Goal: Information Seeking & Learning: Learn about a topic

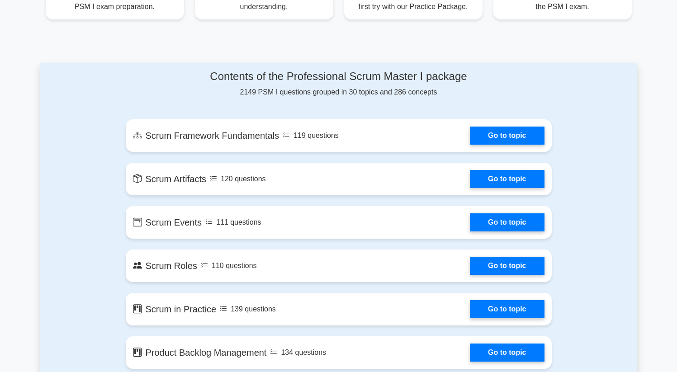
scroll to position [422, 0]
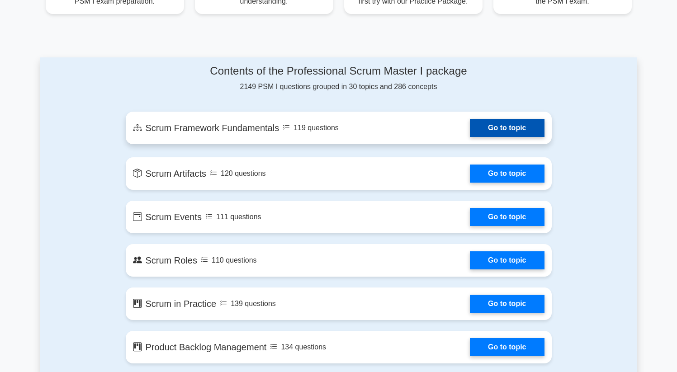
click at [487, 131] on link "Go to topic" at bounding box center [507, 128] width 74 height 18
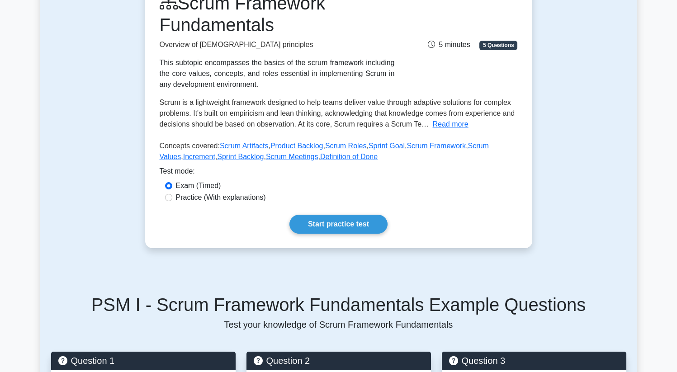
scroll to position [141, 0]
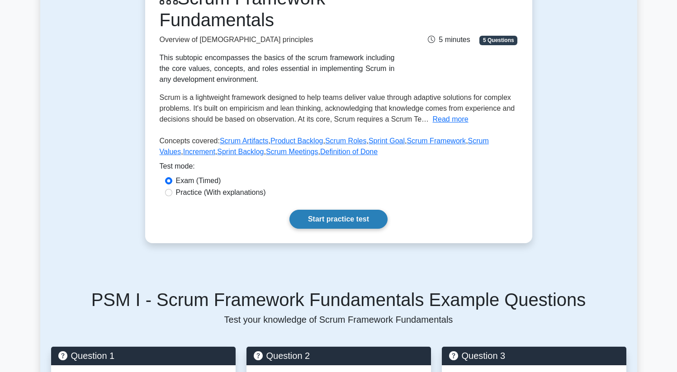
click at [353, 218] on link "Start practice test" at bounding box center [338, 219] width 98 height 19
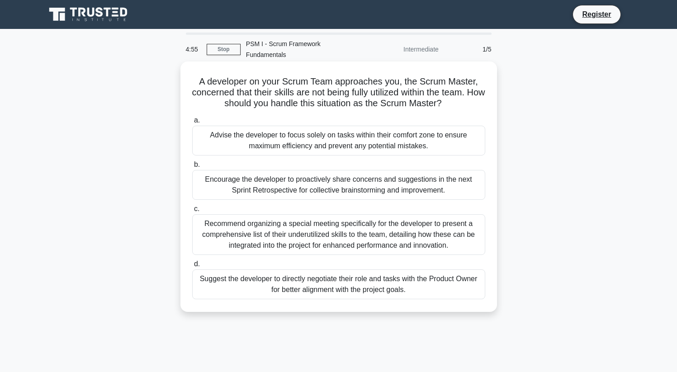
click at [383, 131] on div "Advise the developer to focus solely on tasks within their comfort zone to ensu…" at bounding box center [338, 141] width 293 height 30
click at [192, 123] on input "a. Advise the developer to focus solely on tasks within their comfort zone to e…" at bounding box center [192, 121] width 0 height 6
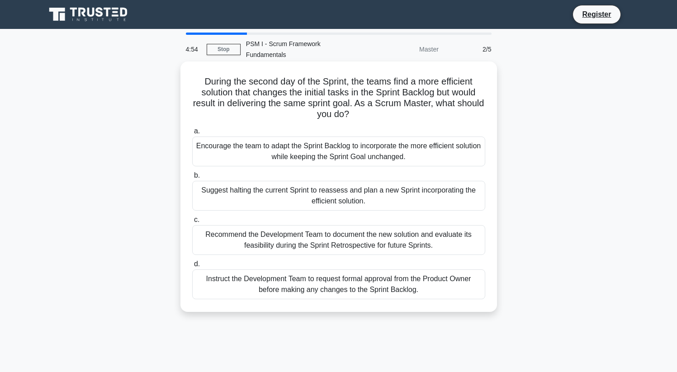
click at [370, 154] on div "Encourage the team to adapt the Sprint Backlog to incorporate the more efficien…" at bounding box center [338, 152] width 293 height 30
click at [192, 134] on input "a. Encourage the team to adapt the Sprint Backlog to incorporate the more effic…" at bounding box center [192, 131] width 0 height 6
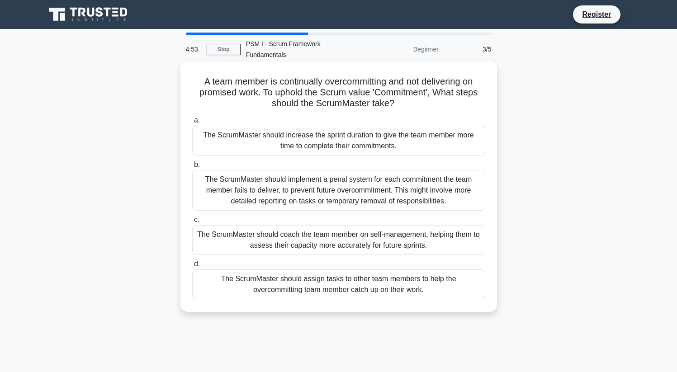
click at [348, 198] on div "The ScrumMaster should implement a penal system for each commitment the team me…" at bounding box center [338, 190] width 293 height 41
click at [192, 168] on input "b. The ScrumMaster should implement a penal system for each commitment the team…" at bounding box center [192, 165] width 0 height 6
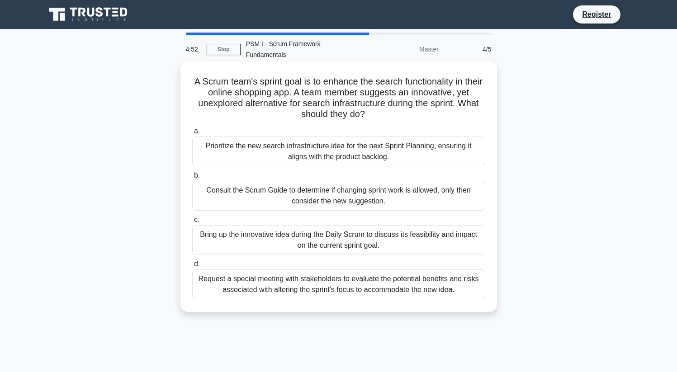
click at [344, 201] on div "Consult the Scrum Guide to determine if changing sprint work is allowed, only t…" at bounding box center [338, 196] width 293 height 30
click at [192, 179] on input "b. Consult the Scrum Guide to determine if changing sprint work is allowed, onl…" at bounding box center [192, 176] width 0 height 6
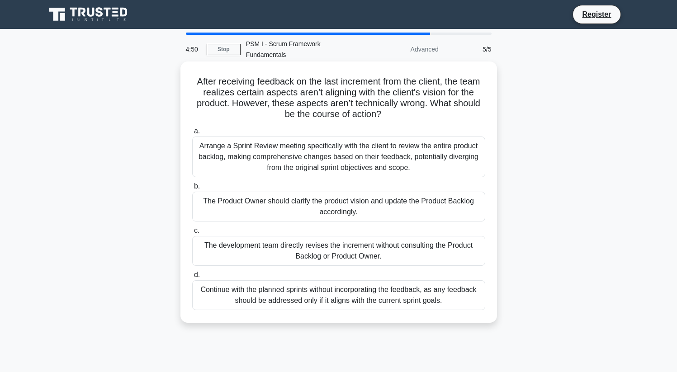
click at [361, 169] on div "Arrange a Sprint Review meeting specifically with the client to review the enti…" at bounding box center [338, 157] width 293 height 41
click at [192, 134] on input "a. Arrange a Sprint Review meeting specifically with the client to review the e…" at bounding box center [192, 131] width 0 height 6
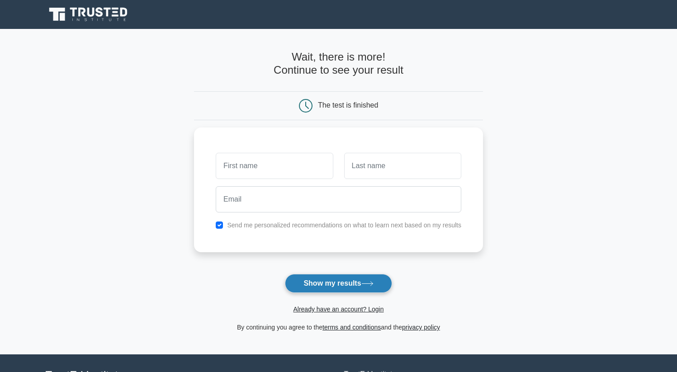
click at [344, 282] on button "Show my results" at bounding box center [338, 283] width 107 height 19
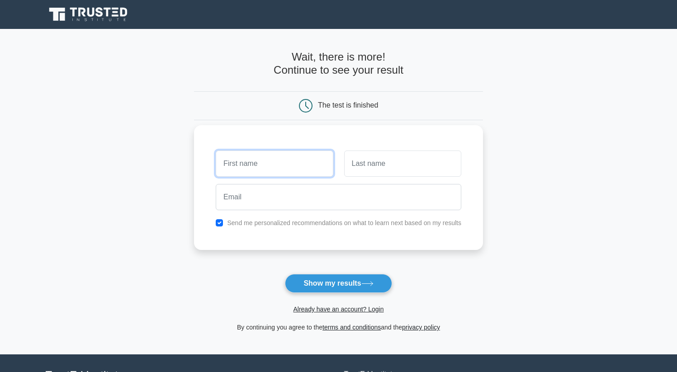
click at [311, 159] on input "text" at bounding box center [274, 164] width 117 height 26
type input "jyot"
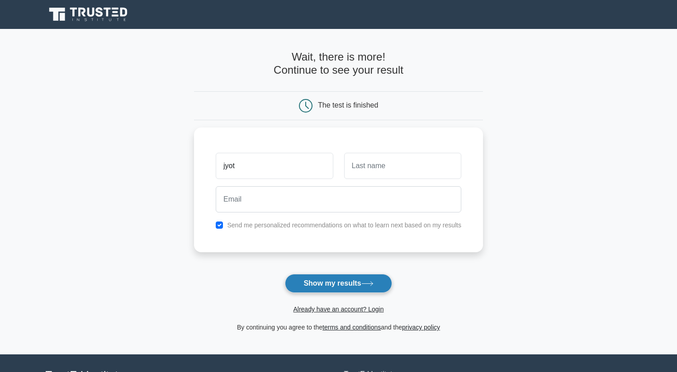
click at [331, 287] on button "Show my results" at bounding box center [338, 283] width 107 height 19
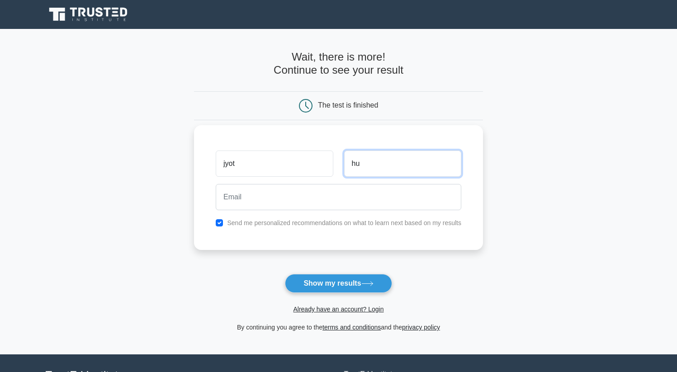
type input "hu"
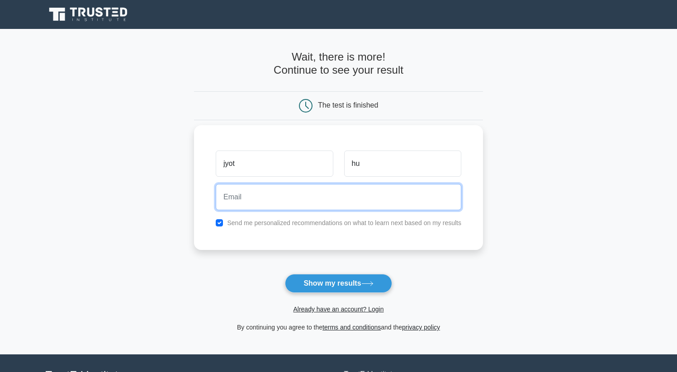
click at [317, 198] on input "email" at bounding box center [338, 197] width 245 height 26
type input "maurya.jyotsna323@gmail.com"
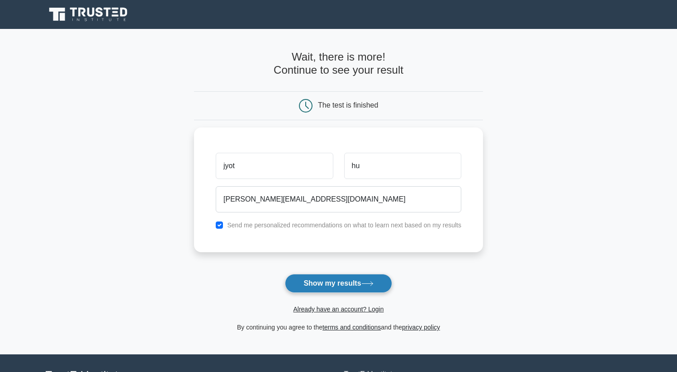
click at [312, 286] on button "Show my results" at bounding box center [338, 283] width 107 height 19
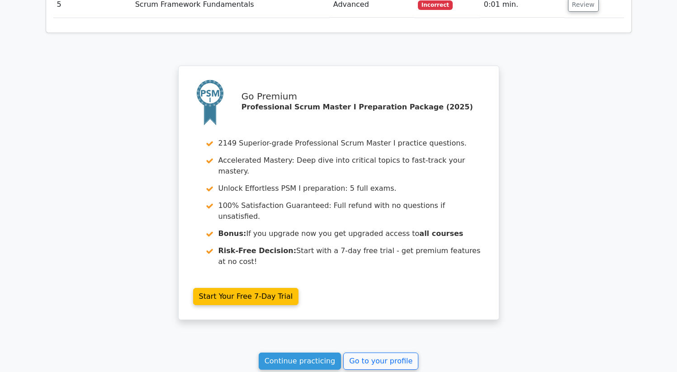
scroll to position [1273, 0]
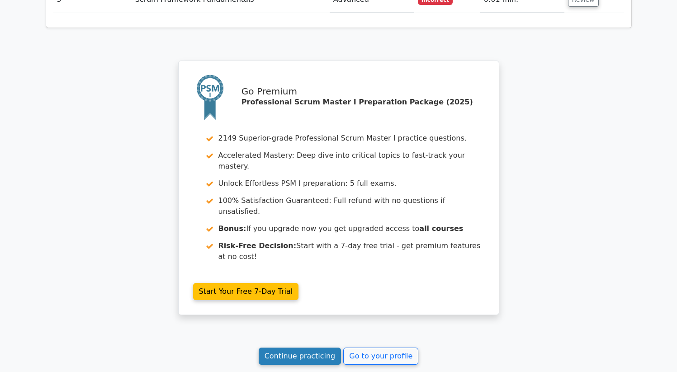
click at [325, 348] on link "Continue practicing" at bounding box center [300, 356] width 83 height 17
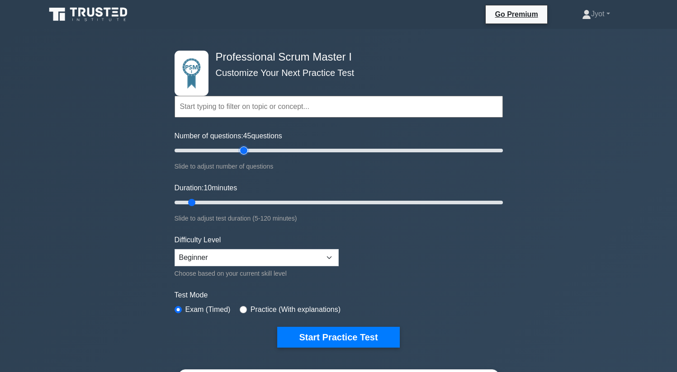
drag, startPoint x: 186, startPoint y: 147, endPoint x: 241, endPoint y: 155, distance: 55.7
click at [241, 156] on input "Number of questions: 45 questions" at bounding box center [338, 150] width 328 height 11
drag, startPoint x: 243, startPoint y: 151, endPoint x: 200, endPoint y: 151, distance: 42.9
type input "20"
click at [200, 151] on input "Number of questions: 20 questions" at bounding box center [338, 150] width 328 height 11
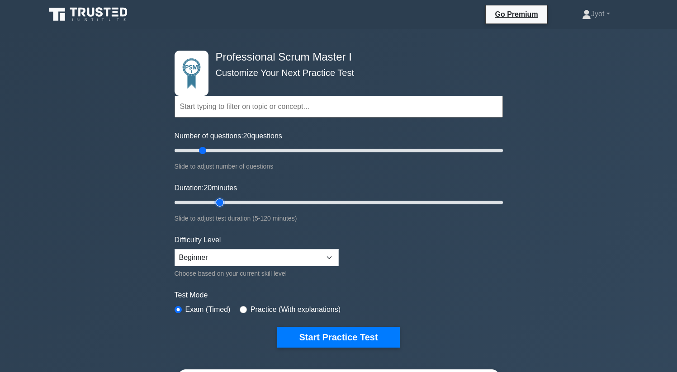
drag, startPoint x: 191, startPoint y: 201, endPoint x: 216, endPoint y: 202, distance: 24.4
type input "20"
click at [216, 202] on input "Duration: 20 minutes" at bounding box center [338, 202] width 328 height 11
click at [219, 253] on select "Beginner Intermediate Expert" at bounding box center [256, 257] width 164 height 17
select select "intermediate"
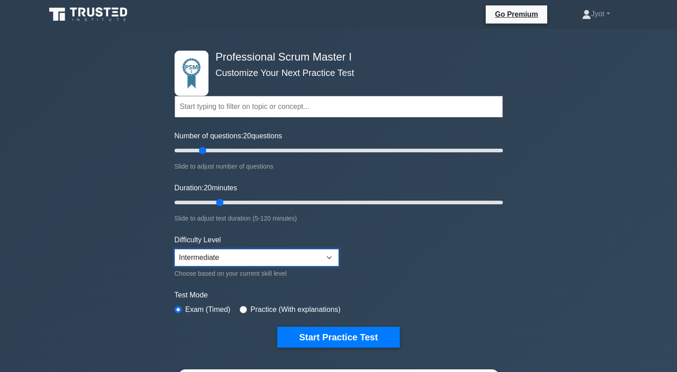
click at [174, 249] on select "Beginner Intermediate Expert" at bounding box center [256, 257] width 164 height 17
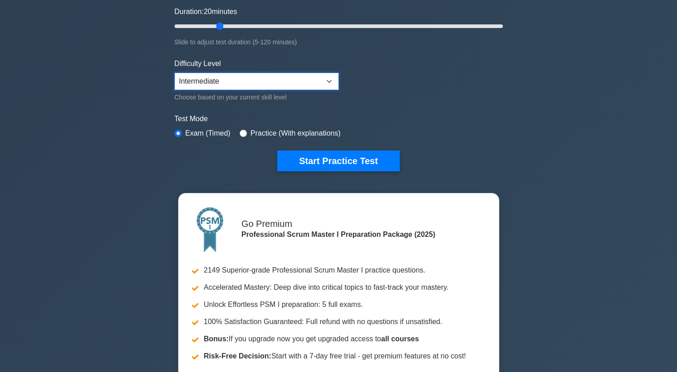
scroll to position [156, 0]
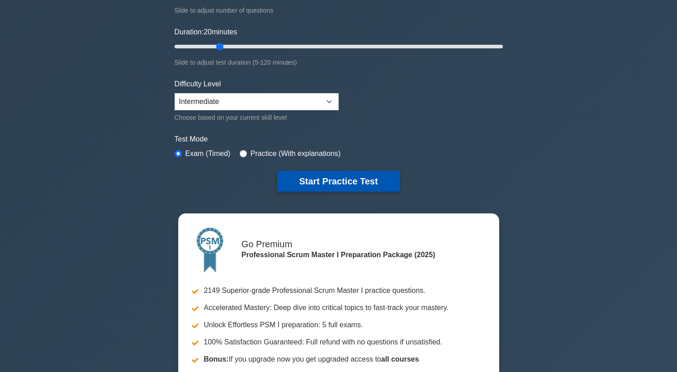
click at [329, 185] on button "Start Practice Test" at bounding box center [338, 181] width 122 height 21
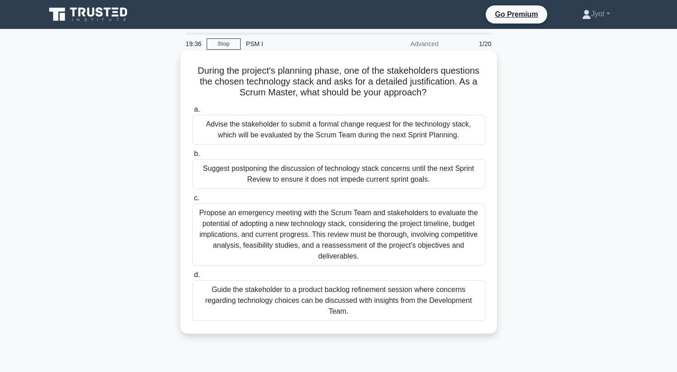
click at [270, 298] on div "Guide the stakeholder to a product backlog refinement session where concerns re…" at bounding box center [338, 300] width 293 height 41
click at [192, 278] on input "d. Guide the stakeholder to a product backlog refinement session where concerns…" at bounding box center [192, 275] width 0 height 6
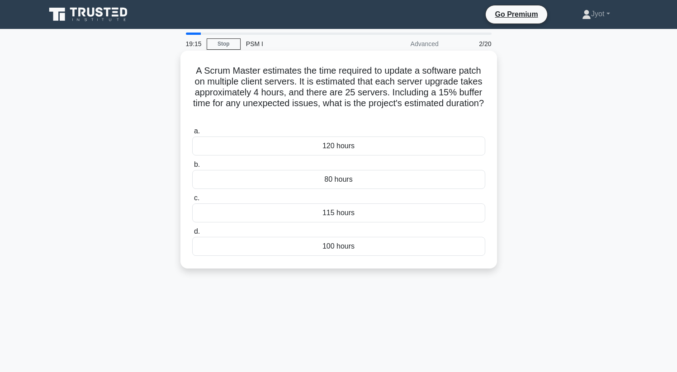
click at [346, 212] on div "115 hours" at bounding box center [338, 212] width 293 height 19
click at [192, 201] on input "c. 115 hours" at bounding box center [192, 198] width 0 height 6
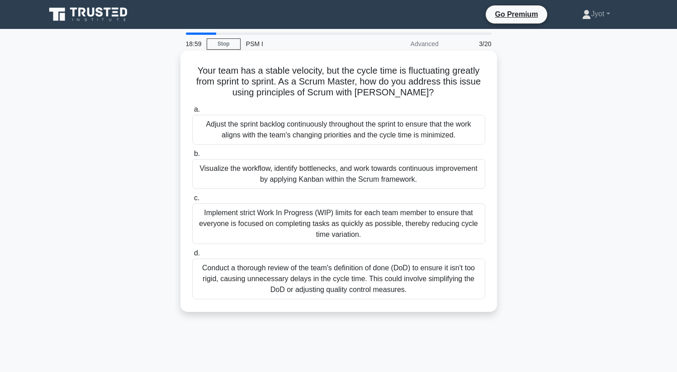
click at [316, 224] on div "Implement strict Work In Progress (WIP) limits for each team member to ensure t…" at bounding box center [338, 223] width 293 height 41
click at [192, 201] on input "c. Implement strict Work In Progress (WIP) limits for each team member to ensur…" at bounding box center [192, 198] width 0 height 6
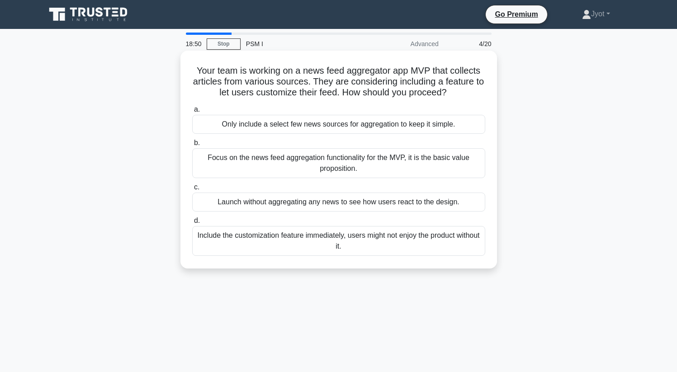
click at [338, 170] on div "Focus on the news feed aggregation functionality for the MVP, it is the basic v…" at bounding box center [338, 163] width 293 height 30
click at [192, 146] on input "b. Focus on the news feed aggregation functionality for the MVP, it is the basi…" at bounding box center [192, 143] width 0 height 6
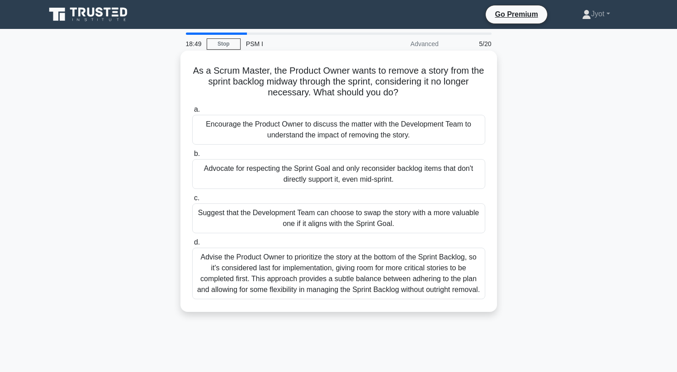
click at [339, 219] on div "Suggest that the Development Team can choose to swap the story with a more valu…" at bounding box center [338, 218] width 293 height 30
click at [192, 201] on input "c. Suggest that the Development Team can choose to swap the story with a more v…" at bounding box center [192, 198] width 0 height 6
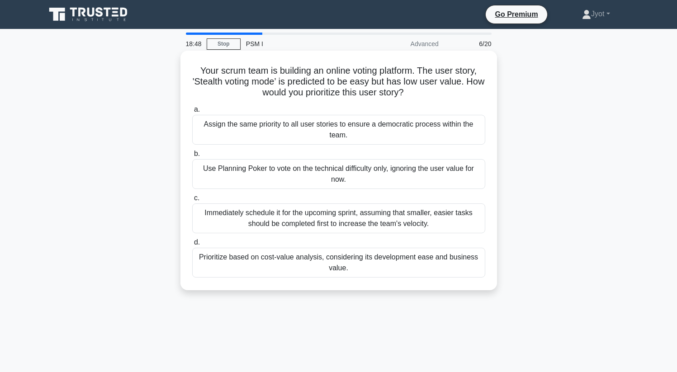
click at [335, 212] on div "Immediately schedule it for the upcoming sprint, assuming that smaller, easier …" at bounding box center [338, 218] width 293 height 30
click at [192, 201] on input "c. Immediately schedule it for the upcoming sprint, assuming that smaller, easi…" at bounding box center [192, 198] width 0 height 6
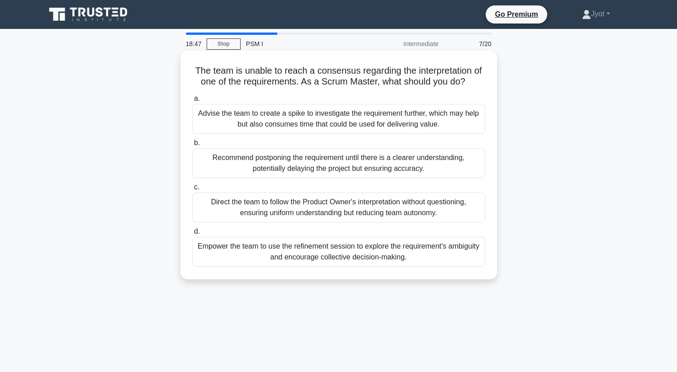
click at [340, 185] on label "c. Direct the team to follow the Product Owner's interpretation without questio…" at bounding box center [338, 202] width 293 height 41
click at [192, 185] on input "c. Direct the team to follow the Product Owner's interpretation without questio…" at bounding box center [192, 187] width 0 height 6
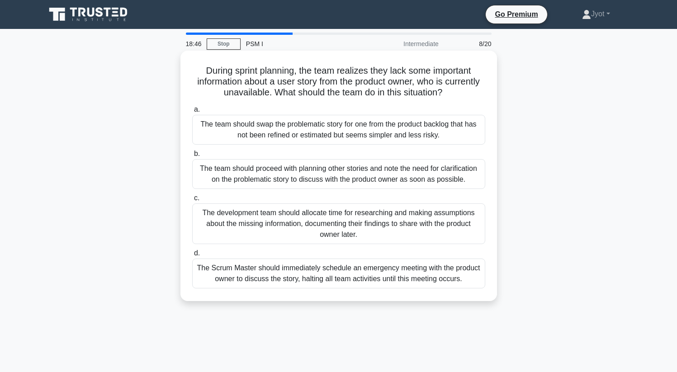
click at [341, 157] on label "b. The team should proceed with planning other stories and note the need for cl…" at bounding box center [338, 168] width 293 height 41
click at [192, 157] on input "b. The team should proceed with planning other stories and note the need for cl…" at bounding box center [192, 154] width 0 height 6
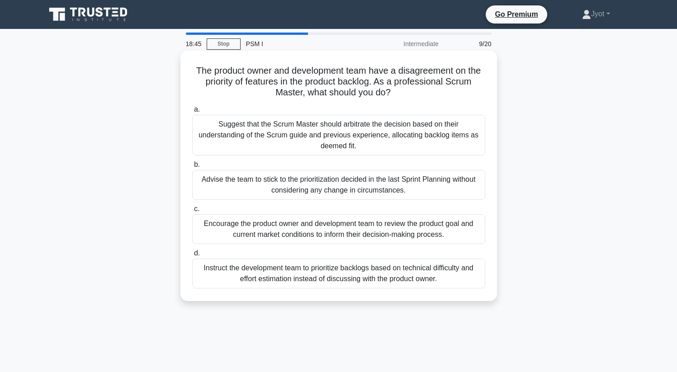
click at [281, 150] on div "Suggest that the Scrum Master should arbitrate the decision based on their unde…" at bounding box center [338, 135] width 293 height 41
click at [192, 113] on input "a. Suggest that the Scrum Master should arbitrate the decision based on their u…" at bounding box center [192, 110] width 0 height 6
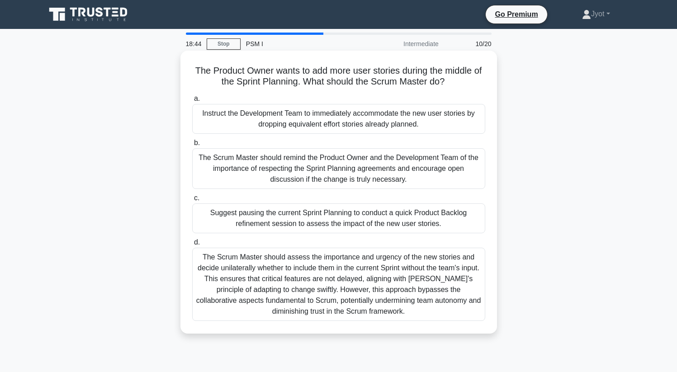
click at [284, 170] on div "The Scrum Master should remind the Product Owner and the Development Team of th…" at bounding box center [338, 168] width 293 height 41
click at [192, 146] on input "b. The Scrum Master should remind the Product Owner and the Development Team of…" at bounding box center [192, 143] width 0 height 6
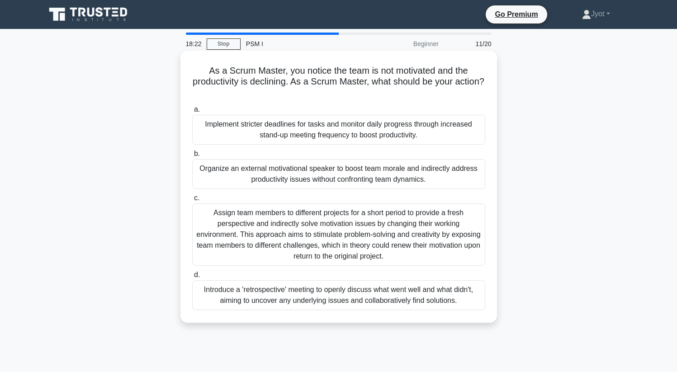
click at [317, 292] on div "Introduce a 'retrospective' meeting to openly discuss what went well and what d…" at bounding box center [338, 295] width 293 height 30
click at [192, 278] on input "d. Introduce a 'retrospective' meeting to openly discuss what went well and wha…" at bounding box center [192, 275] width 0 height 6
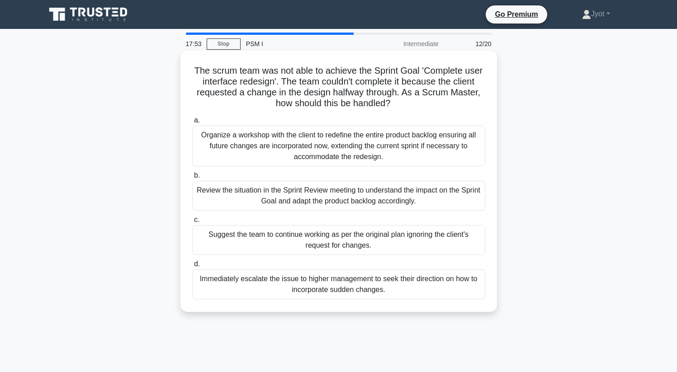
click at [294, 201] on div "Review the situation in the Sprint Review meeting to understand the impact on t…" at bounding box center [338, 196] width 293 height 30
click at [192, 179] on input "b. Review the situation in the Sprint Review meeting to understand the impact o…" at bounding box center [192, 176] width 0 height 6
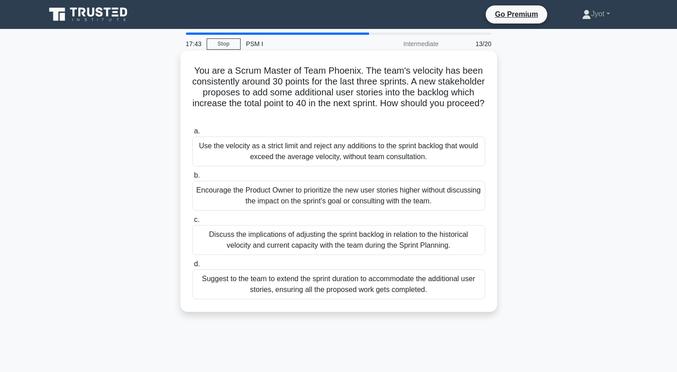
click at [285, 241] on div "Discuss the implications of adjusting the sprint backlog in relation to the his…" at bounding box center [338, 240] width 293 height 30
click at [192, 223] on input "c. Discuss the implications of adjusting the sprint backlog in relation to the …" at bounding box center [192, 220] width 0 height 6
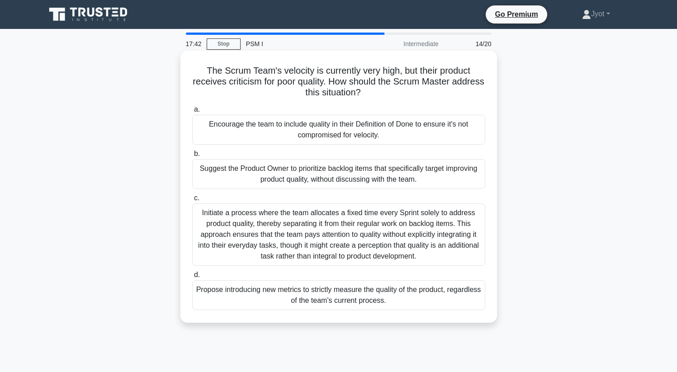
click at [272, 222] on div "Initiate a process where the team allocates a fixed time every Sprint solely to…" at bounding box center [338, 234] width 293 height 62
click at [192, 201] on input "c. Initiate a process where the team allocates a fixed time every Sprint solely…" at bounding box center [192, 198] width 0 height 6
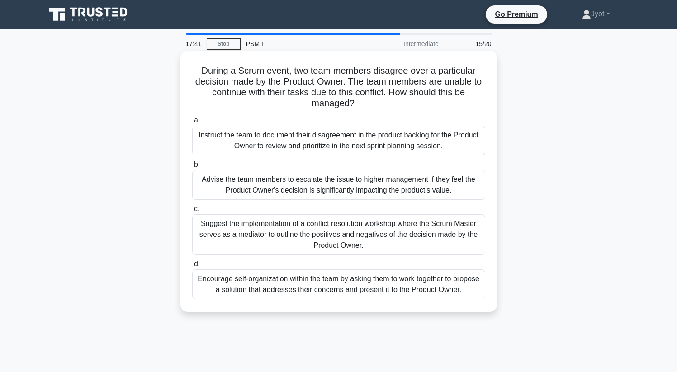
click at [320, 188] on div "Advise the team members to escalate the issue to higher management if they feel…" at bounding box center [338, 185] width 293 height 30
click at [192, 168] on input "b. Advise the team members to escalate the issue to higher management if they f…" at bounding box center [192, 165] width 0 height 6
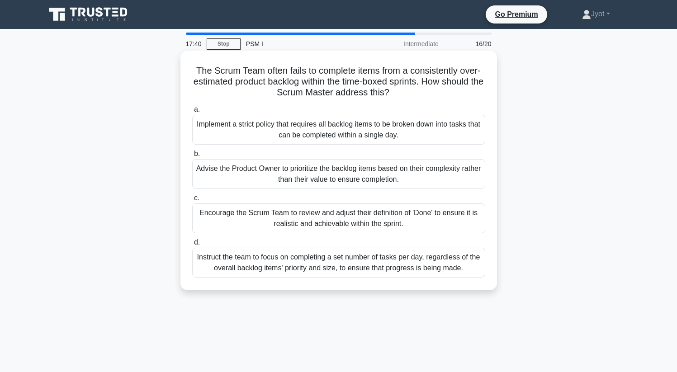
click at [316, 183] on div "Advise the Product Owner to prioritize the backlog items based on their complex…" at bounding box center [338, 174] width 293 height 30
click at [192, 157] on input "b. Advise the Product Owner to prioritize the backlog items based on their comp…" at bounding box center [192, 154] width 0 height 6
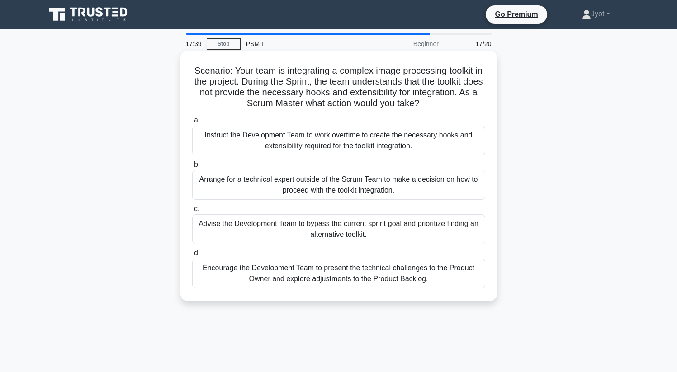
click at [316, 178] on div "Arrange for a technical expert outside of the Scrum Team to make a decision on …" at bounding box center [338, 185] width 293 height 30
click at [192, 168] on input "b. Arrange for a technical expert outside of the Scrum Team to make a decision …" at bounding box center [192, 165] width 0 height 6
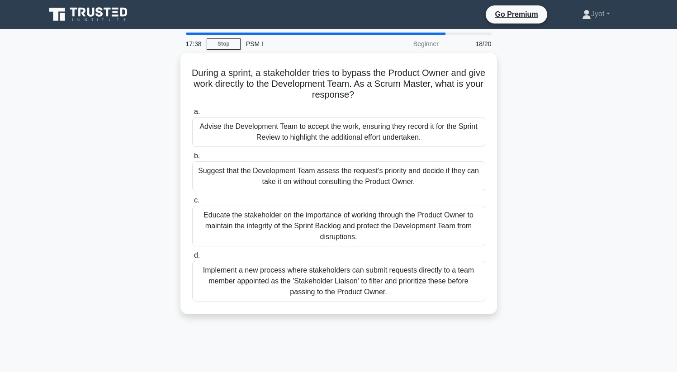
click at [316, 178] on div "Suggest that the Development Team assess the request's priority and decide if t…" at bounding box center [338, 176] width 293 height 30
click at [192, 159] on input "b. Suggest that the Development Team assess the request's priority and decide i…" at bounding box center [192, 156] width 0 height 6
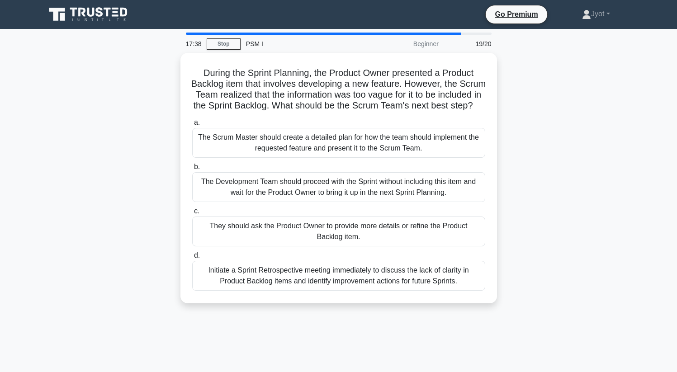
click at [316, 178] on div "The Development Team should proceed with the Sprint without including this item…" at bounding box center [338, 187] width 293 height 30
click at [192, 170] on input "b. The Development Team should proceed with the Sprint without including this i…" at bounding box center [192, 167] width 0 height 6
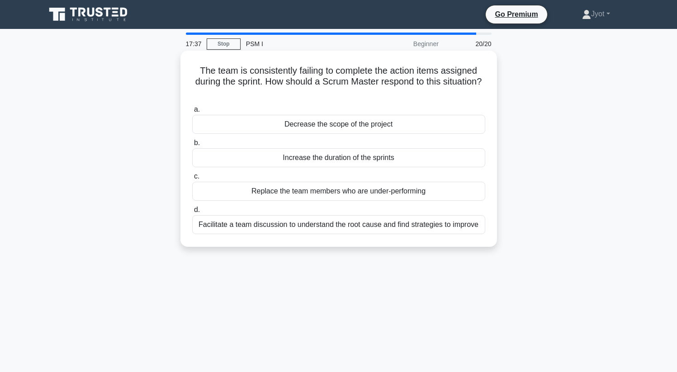
click at [318, 151] on div "Increase the duration of the sprints" at bounding box center [338, 157] width 293 height 19
click at [192, 146] on input "b. Increase the duration of the sprints" at bounding box center [192, 143] width 0 height 6
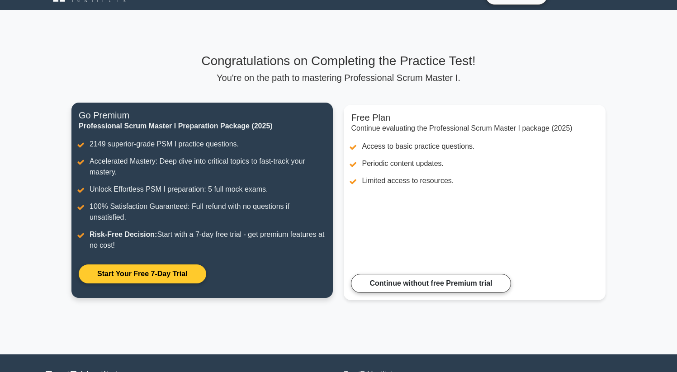
scroll to position [90, 0]
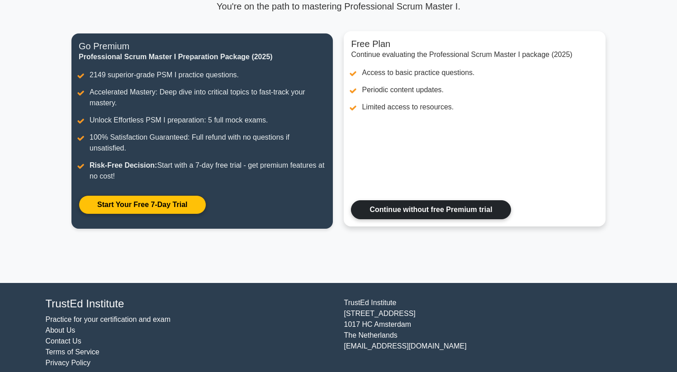
click at [380, 207] on link "Continue without free Premium trial" at bounding box center [431, 209] width 160 height 19
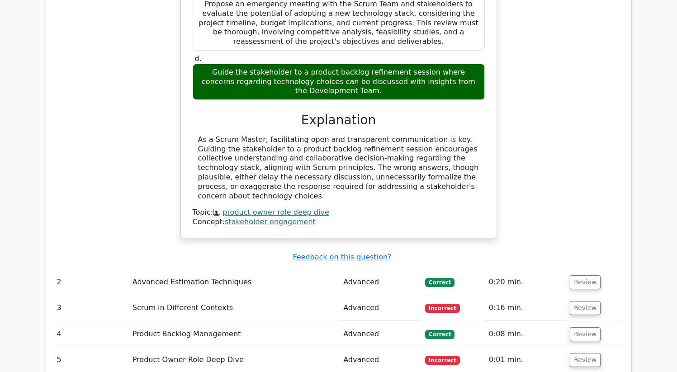
scroll to position [1209, 0]
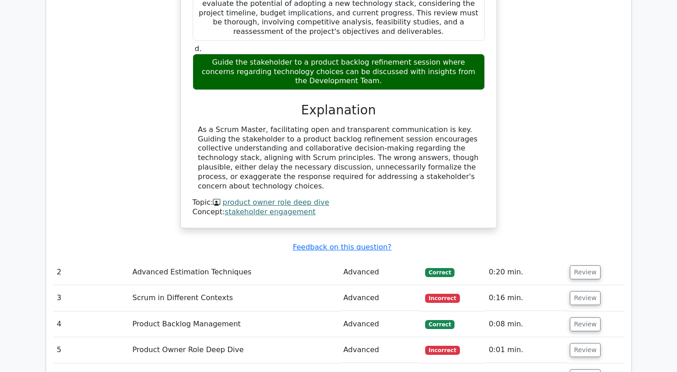
click at [233, 259] on td "Advanced Estimation Techniques" at bounding box center [234, 272] width 211 height 26
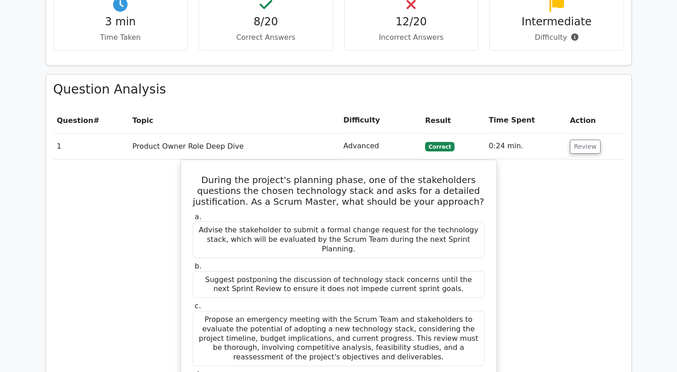
scroll to position [883, 0]
click at [85, 134] on td "1" at bounding box center [90, 147] width 75 height 26
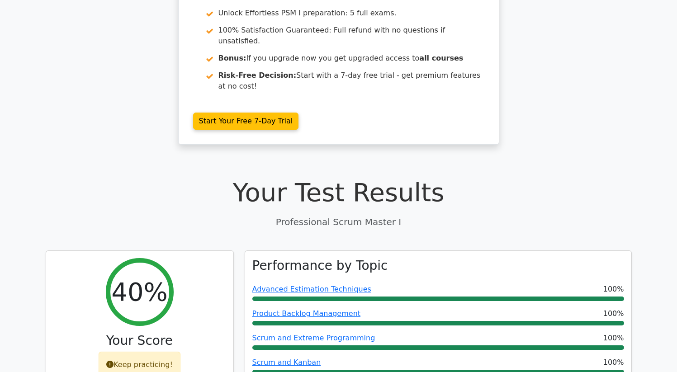
scroll to position [0, 0]
